Goal: Transaction & Acquisition: Purchase product/service

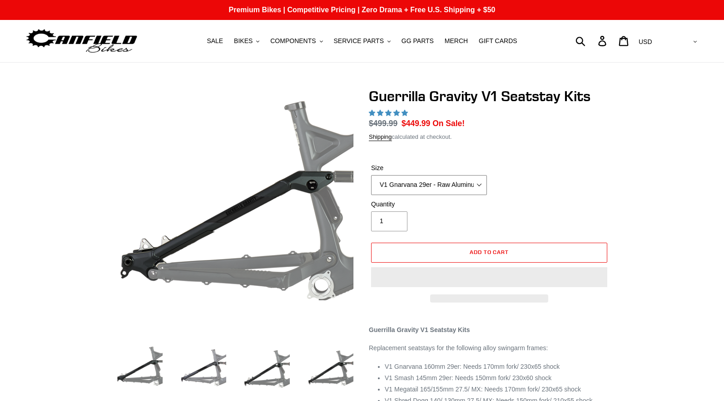
click at [479, 183] on select "V1 Gnarvana 29er V1 Gnarvana 29er - Raw Aluminum V1 Megatail 27.5/ MX - Raw Alu…" at bounding box center [429, 185] width 116 height 20
select select "V1 Shred Dogg 27.5/ MX - Raw Aluminum"
click at [371, 175] on select "V1 Gnarvana 29er V1 Gnarvana 29er - Raw Aluminum V1 Megatail 27.5/ MX - Raw Alu…" at bounding box center [429, 185] width 116 height 20
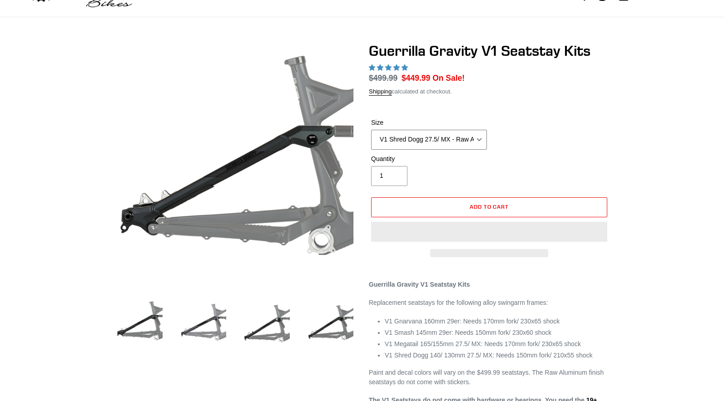
scroll to position [91, 0]
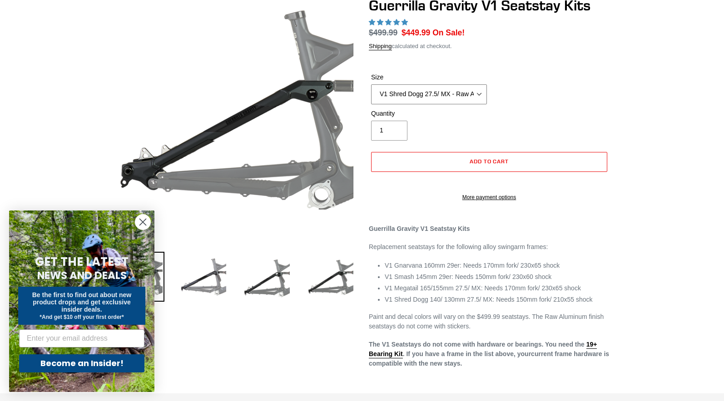
select select "highest-rating"
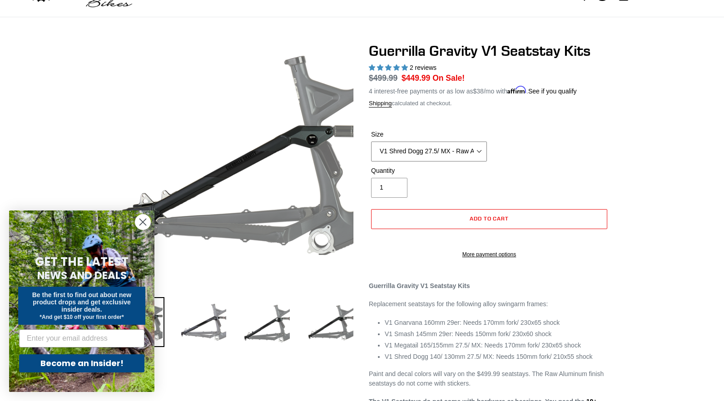
scroll to position [0, 0]
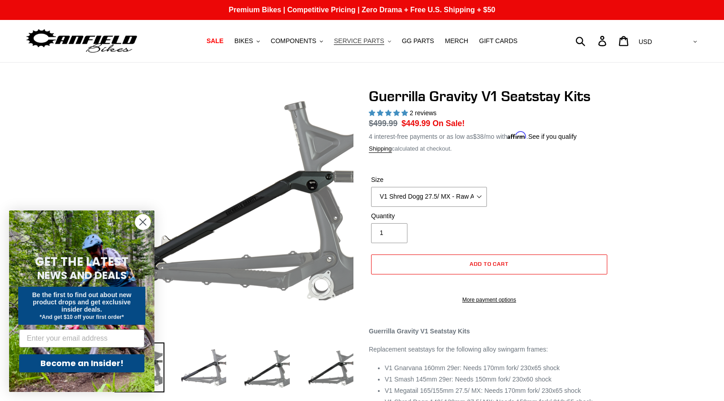
click at [359, 39] on span "SERVICE PARTS" at bounding box center [359, 41] width 50 height 8
click at [413, 37] on span "GG PARTS" at bounding box center [418, 41] width 32 height 8
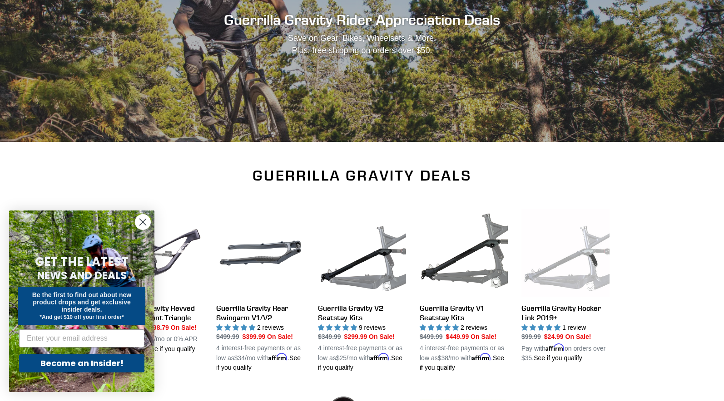
scroll to position [182, 0]
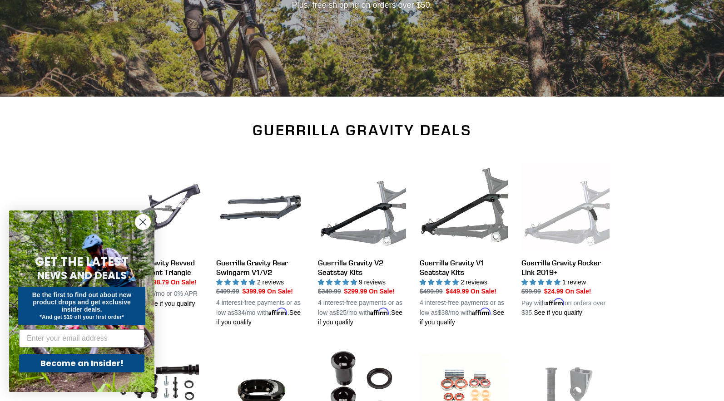
click at [146, 218] on circle "Close dialog" at bounding box center [142, 222] width 15 height 15
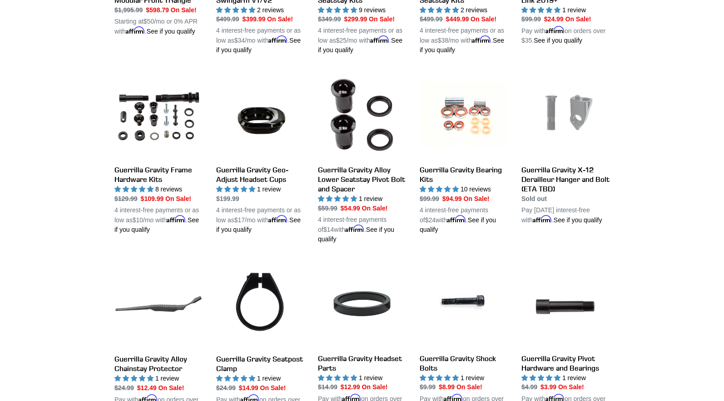
scroll to position [318, 0]
